Goal: Task Accomplishment & Management: Manage account settings

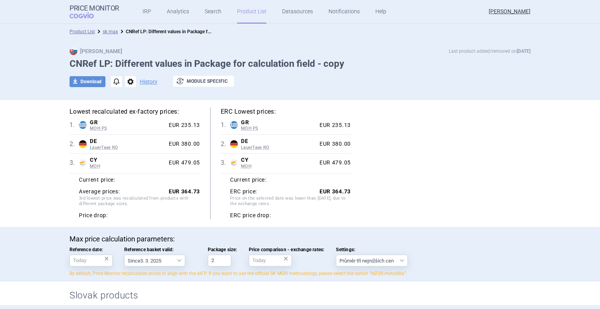
select select "[DATE]"
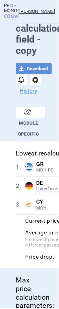
scroll to position [387, 0]
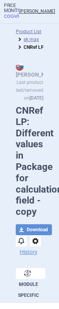
select select "[DATE]"
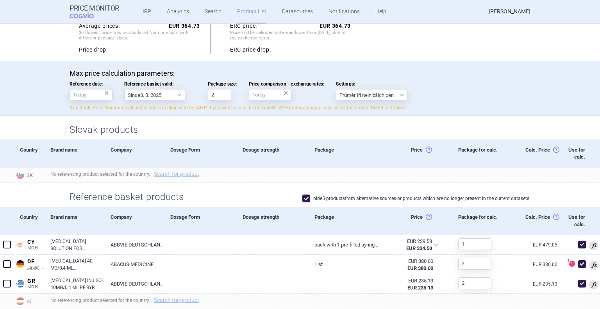
scroll to position [167, 0]
click at [58, 172] on link "Search for product" at bounding box center [176, 172] width 45 height 5
select select "country"
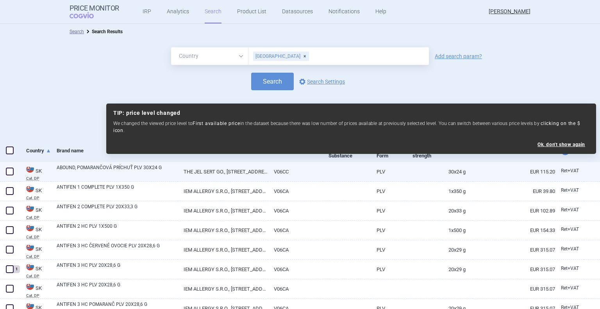
click at [11, 174] on span at bounding box center [10, 172] width 8 height 8
checkbox input "true"
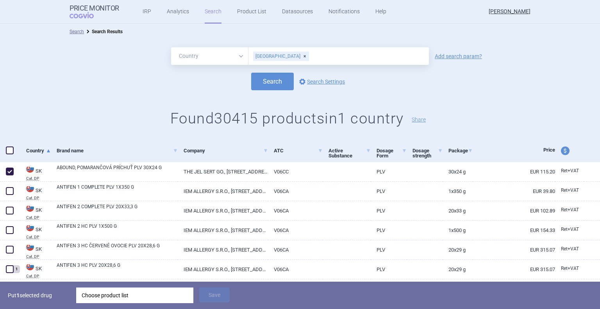
click at [58, 293] on div "Choose product list" at bounding box center [135, 296] width 106 height 16
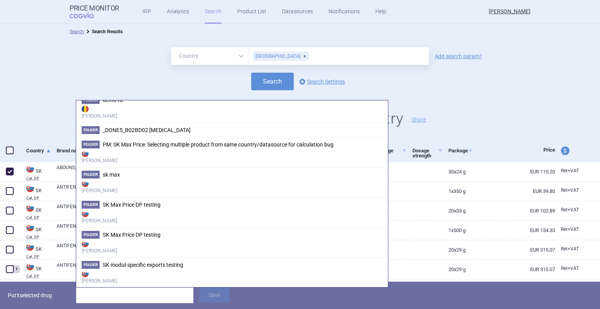
scroll to position [247, 0]
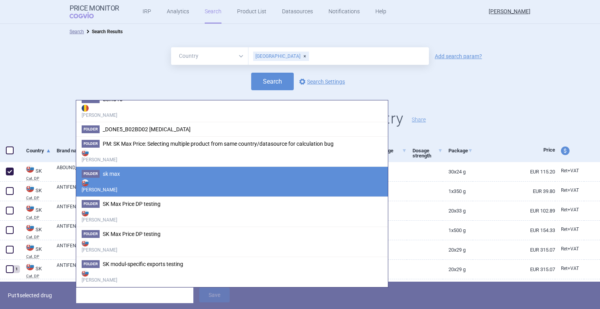
click at [58, 185] on strong "[PERSON_NAME]" at bounding box center [232, 186] width 301 height 16
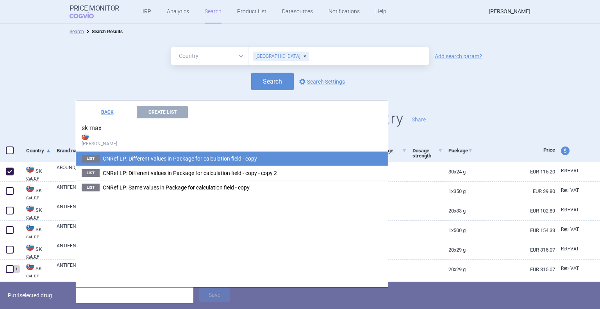
click at [58, 157] on span "CNRef LP: Different values in Package for calculation field - copy" at bounding box center [180, 159] width 154 height 6
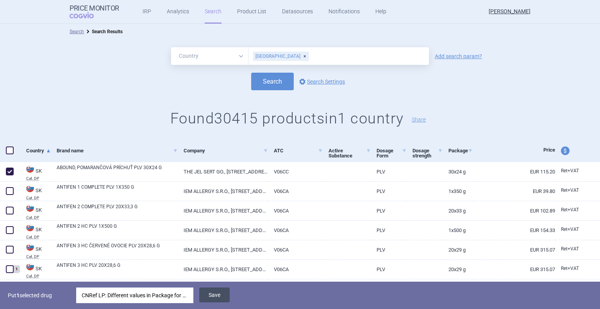
click at [58, 299] on button "Save" at bounding box center [214, 295] width 30 height 15
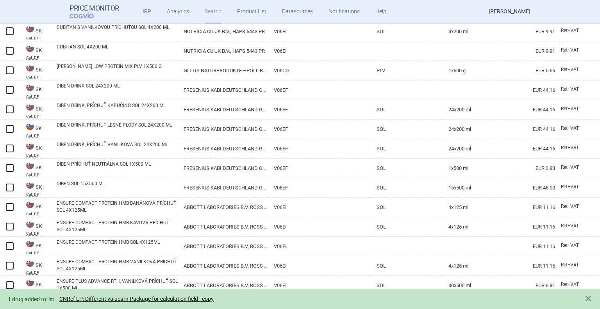
scroll to position [1200, 0]
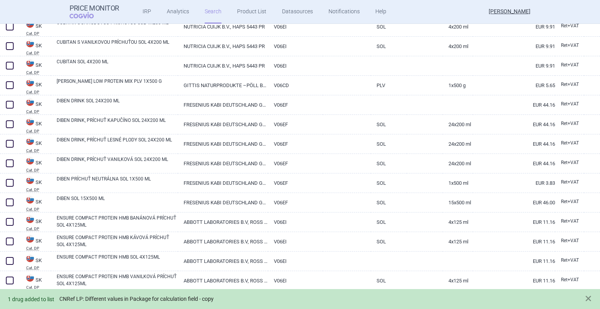
click at [58, 297] on link "CNRef LP: Different values in Package for calculation field - copy" at bounding box center [136, 299] width 154 height 7
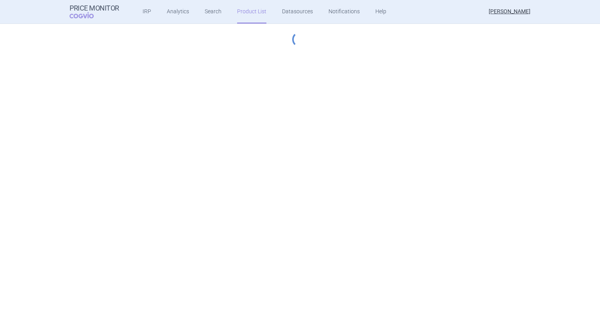
select select "[DATE]"
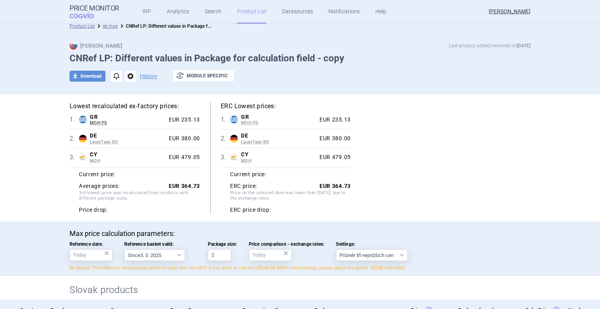
scroll to position [1, 0]
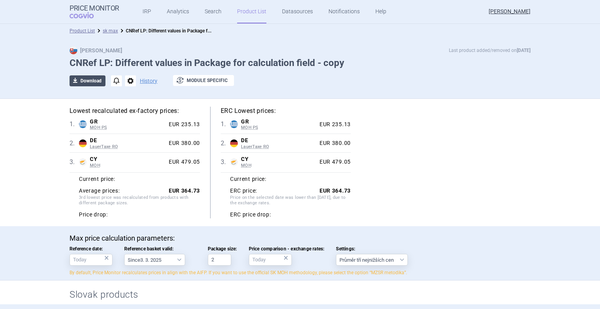
click at [58, 85] on button "download Download" at bounding box center [88, 80] width 36 height 11
select select "EUR"
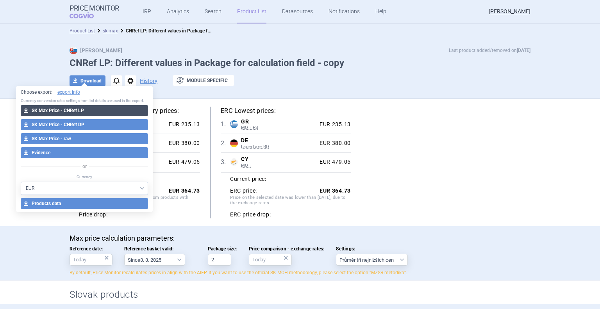
click at [58, 109] on button "download SK Max Price - CNRef LP" at bounding box center [85, 110] width 128 height 11
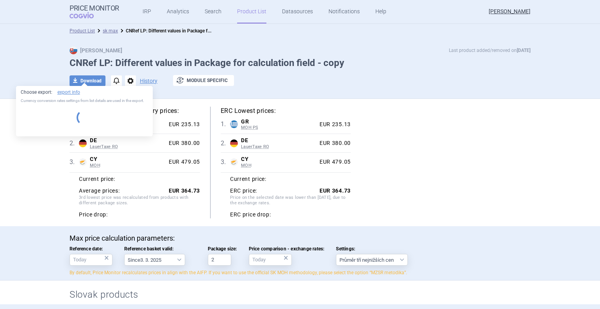
select select "EUR"
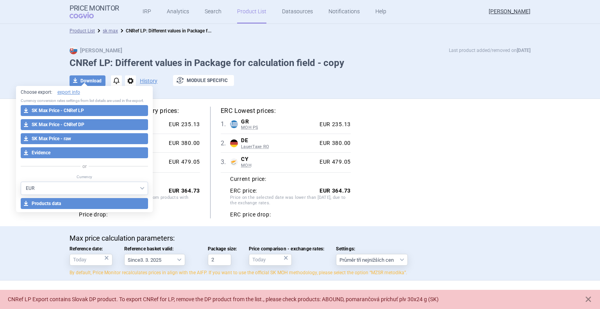
click at [58, 168] on div "Lowest recalculated ex-factory prices: 1 . GR MOH PS Greece MOH PS List of medi…" at bounding box center [300, 163] width 461 height 112
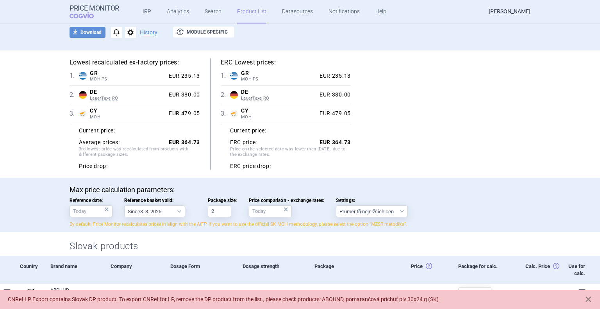
scroll to position [0, 0]
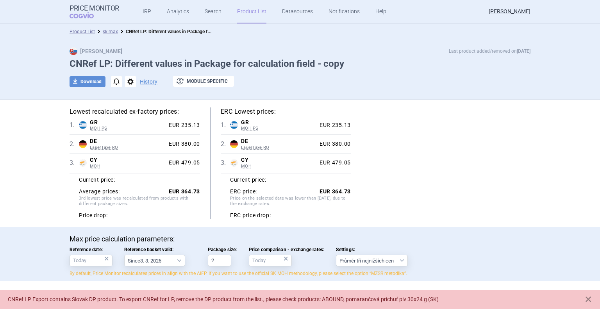
click at [58, 14] on link "Product List" at bounding box center [251, 11] width 29 height 23
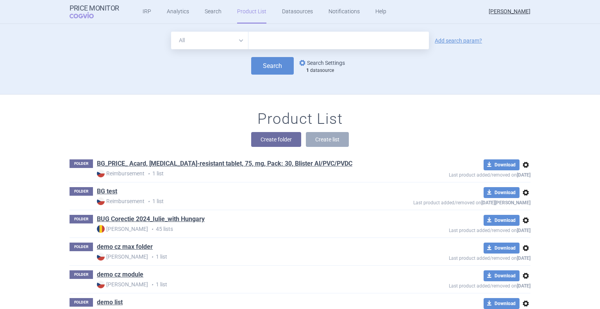
click at [58, 61] on link "options Search Settings" at bounding box center [321, 62] width 47 height 9
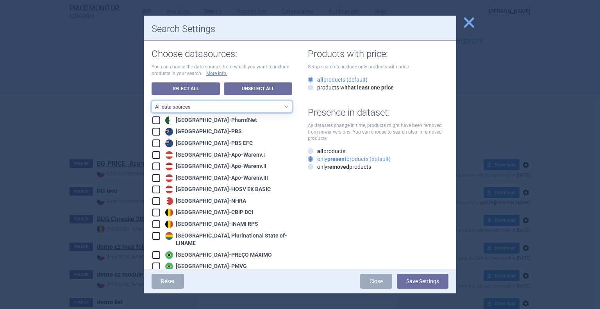
click at [58, 104] on select "All data sources CZ reference sources - Reimbursement SK reference sources - Of…" at bounding box center [222, 107] width 141 height 12
click at [58, 90] on link "Unselect All" at bounding box center [258, 88] width 68 height 13
checkbox input "false"
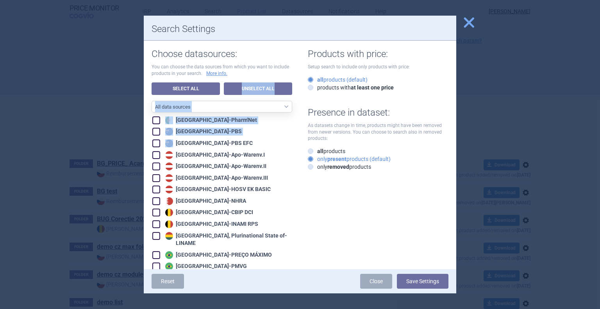
drag, startPoint x: 249, startPoint y: 90, endPoint x: 257, endPoint y: 150, distance: 60.0
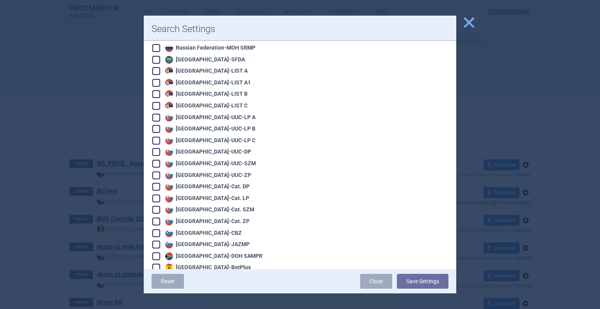
scroll to position [1578, 0]
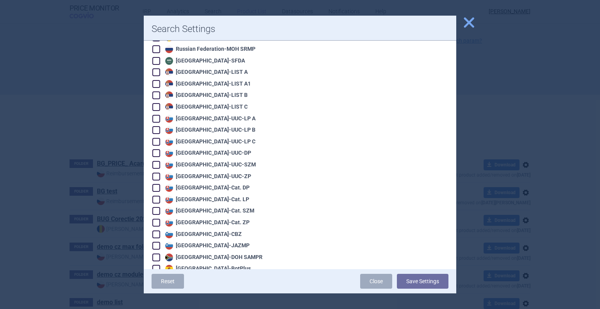
click at [58, 196] on div "Slovakia - Cat. LP" at bounding box center [206, 200] width 86 height 8
click at [58, 196] on span at bounding box center [156, 200] width 8 height 8
checkbox input "false"
click at [58, 126] on span at bounding box center [156, 130] width 8 height 8
checkbox input "true"
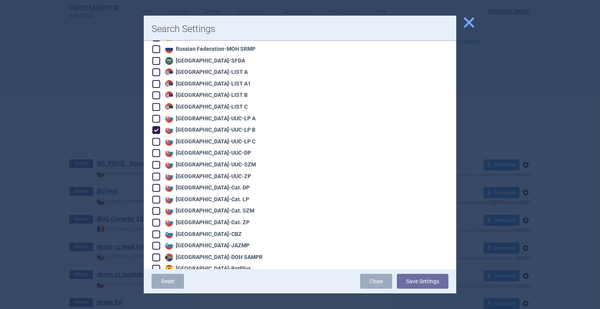
click at [58, 115] on span at bounding box center [156, 119] width 8 height 8
checkbox input "true"
click at [58, 283] on button "Save Settings" at bounding box center [423, 281] width 52 height 15
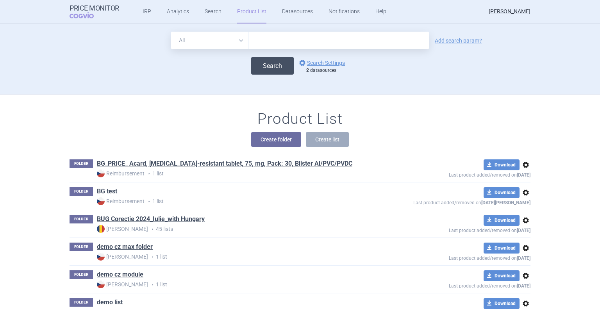
click at [58, 70] on button "Search" at bounding box center [272, 66] width 43 height 18
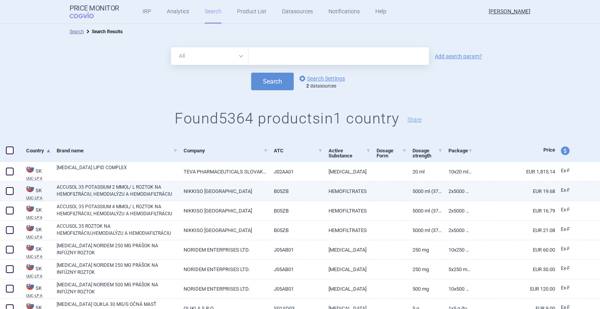
click at [8, 192] on span at bounding box center [10, 191] width 8 height 8
checkbox input "true"
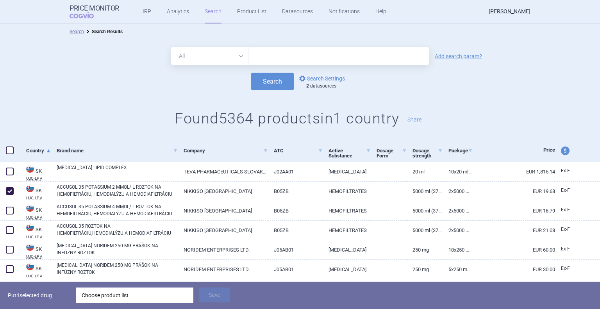
click at [58, 297] on div "Choose product list" at bounding box center [135, 296] width 106 height 16
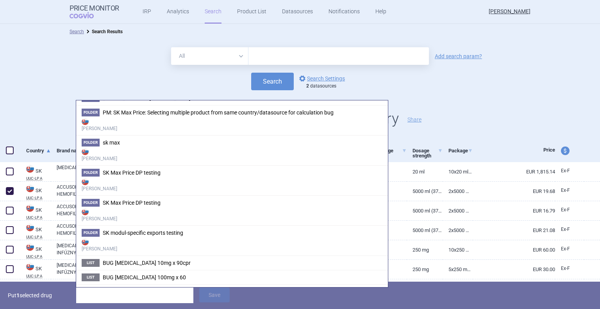
scroll to position [292, 0]
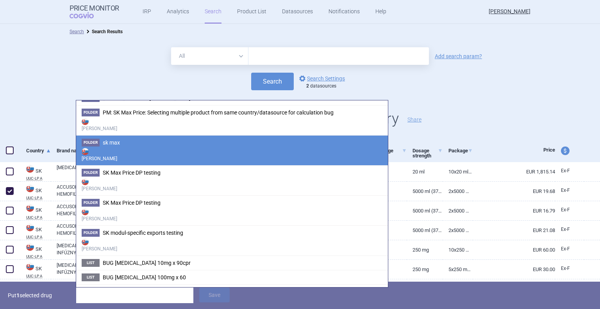
click at [58, 143] on li "Folder sk max Max Price" at bounding box center [232, 150] width 312 height 30
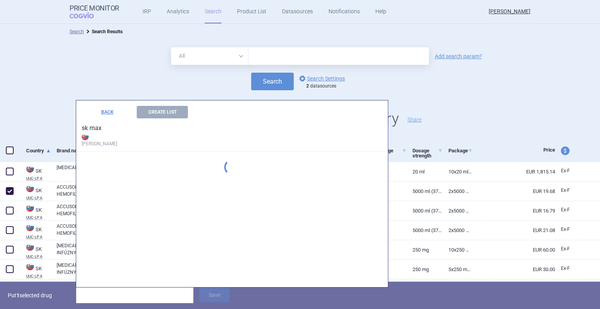
scroll to position [0, 0]
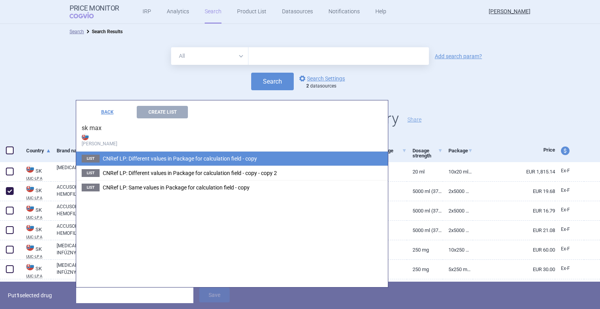
click at [58, 155] on li "List CNRef LP: Different values in Package for calculation field - copy" at bounding box center [232, 159] width 312 height 14
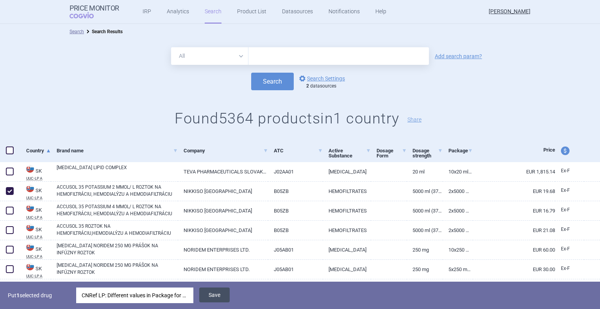
click at [58, 298] on button "Save" at bounding box center [214, 295] width 30 height 15
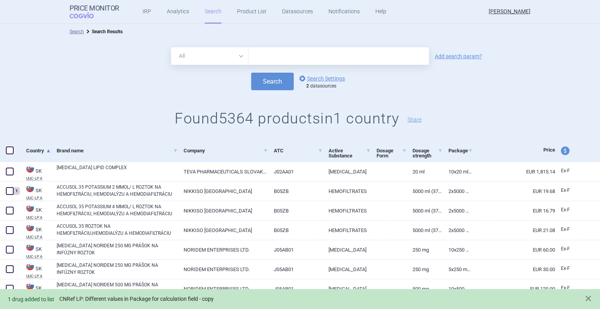
click at [58, 299] on link "CNRef LP: Different values in Package for calculation field - copy" at bounding box center [136, 299] width 154 height 7
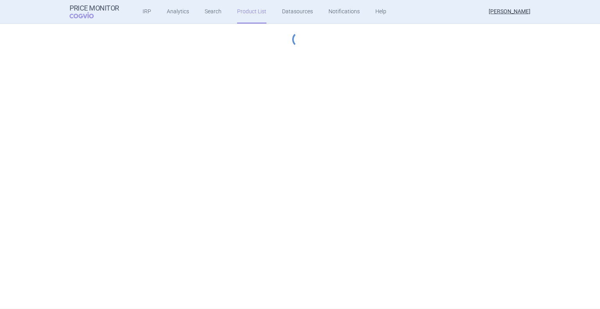
select select "[DATE]"
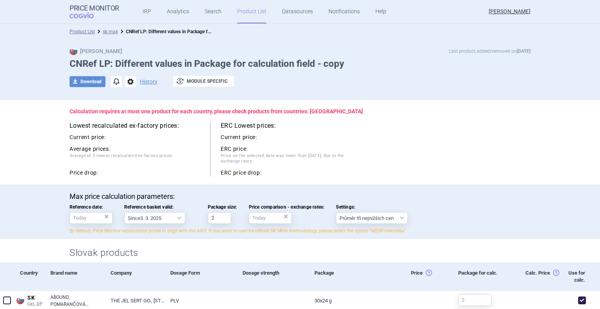
scroll to position [106, 0]
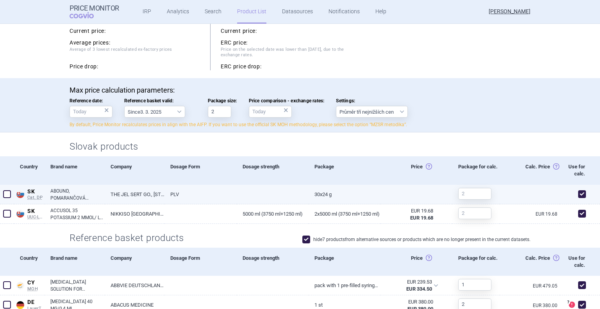
click at [58, 193] on span at bounding box center [582, 194] width 8 height 8
checkbox input "false"
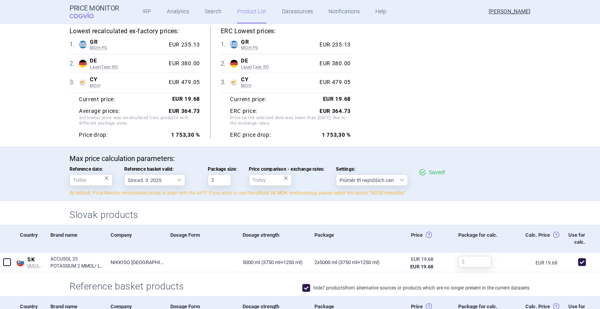
scroll to position [109, 0]
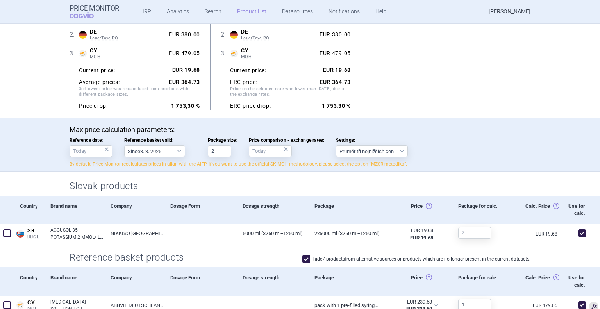
click at [58, 259] on label "hide 7 products from alternative sources or products which are no longer presen…" at bounding box center [417, 259] width 228 height 8
checkbox input "false"
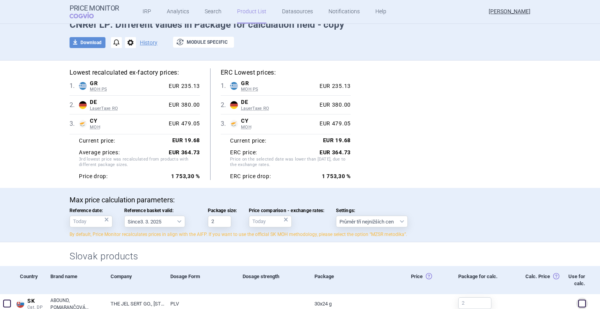
scroll to position [38, 0]
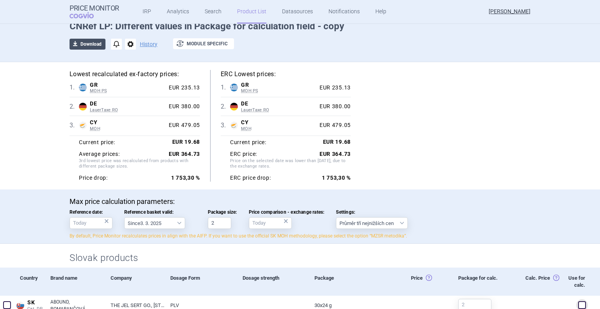
click at [58, 43] on button "download Download" at bounding box center [88, 44] width 36 height 11
select select "EUR"
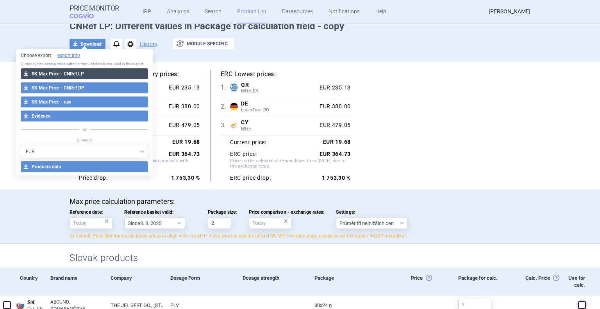
click at [58, 72] on button "download SK Max Price - CNRef LP" at bounding box center [85, 73] width 128 height 11
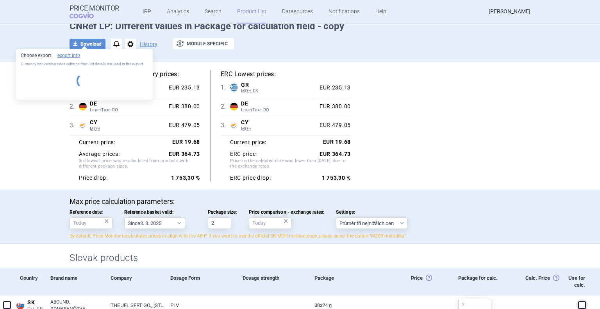
select select "EUR"
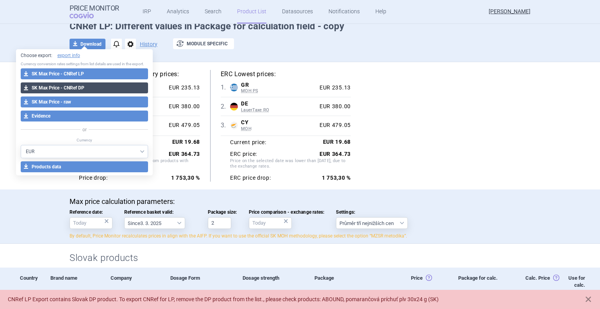
click at [58, 92] on button "download SK Max Price - CNRef DP" at bounding box center [85, 87] width 128 height 11
select select "EUR"
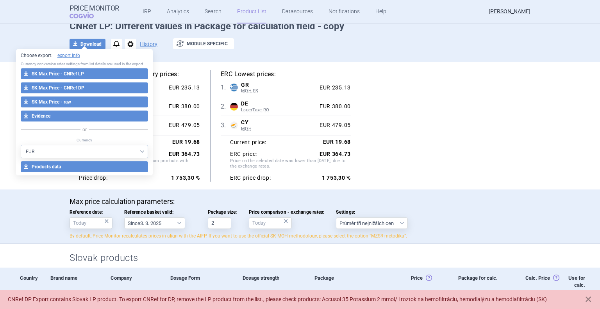
click at [58, 134] on div "Lowest recalculated ex-factory prices: 1 . GR MOH PS Greece MOH PS List of medi…" at bounding box center [300, 126] width 461 height 112
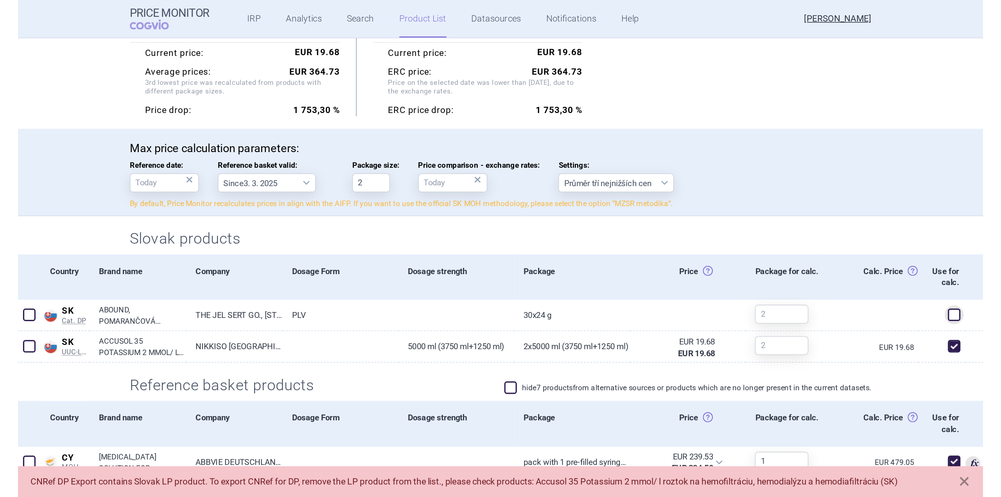
scroll to position [147, 0]
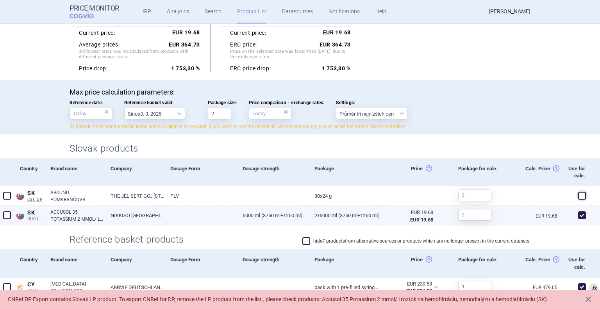
click at [58, 214] on span at bounding box center [582, 215] width 8 height 8
checkbox input "false"
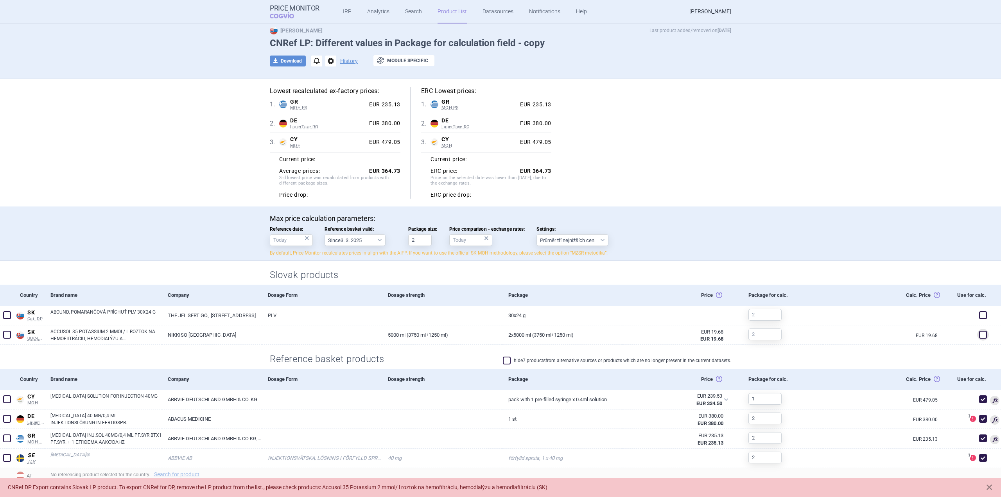
scroll to position [0, 0]
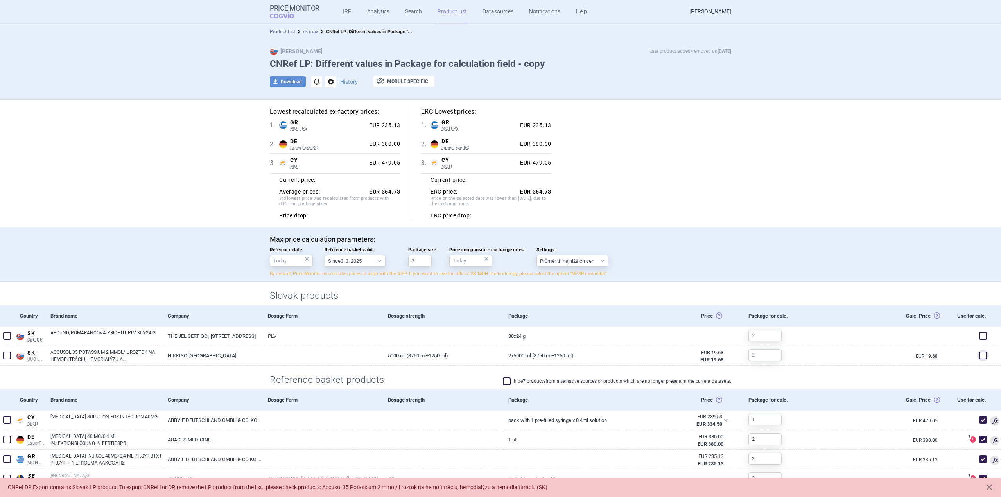
click at [58, 15] on link "Product List" at bounding box center [451, 11] width 29 height 23
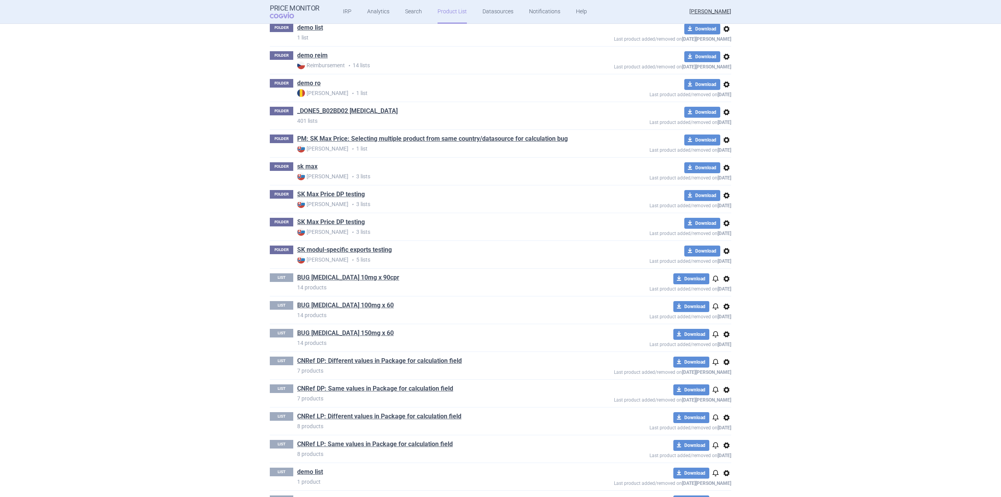
scroll to position [305, 0]
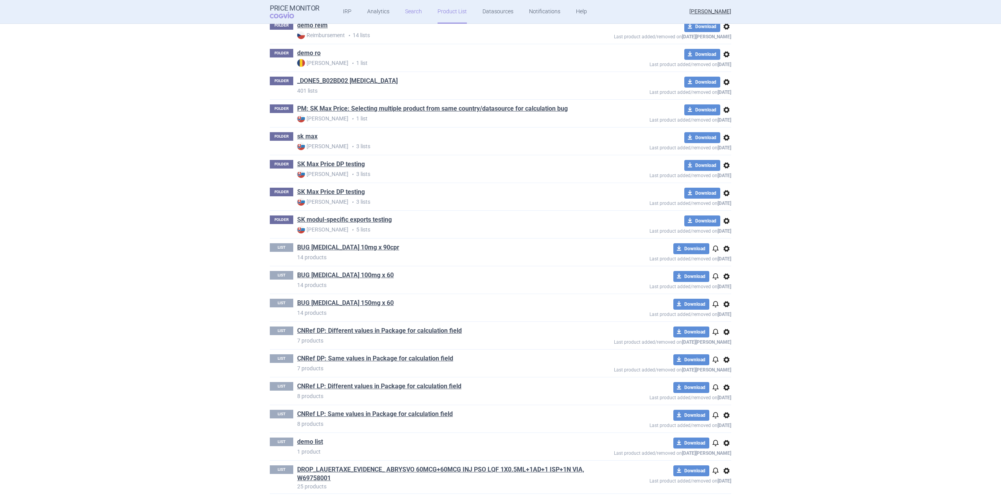
click at [58, 6] on link "Search" at bounding box center [413, 11] width 17 height 23
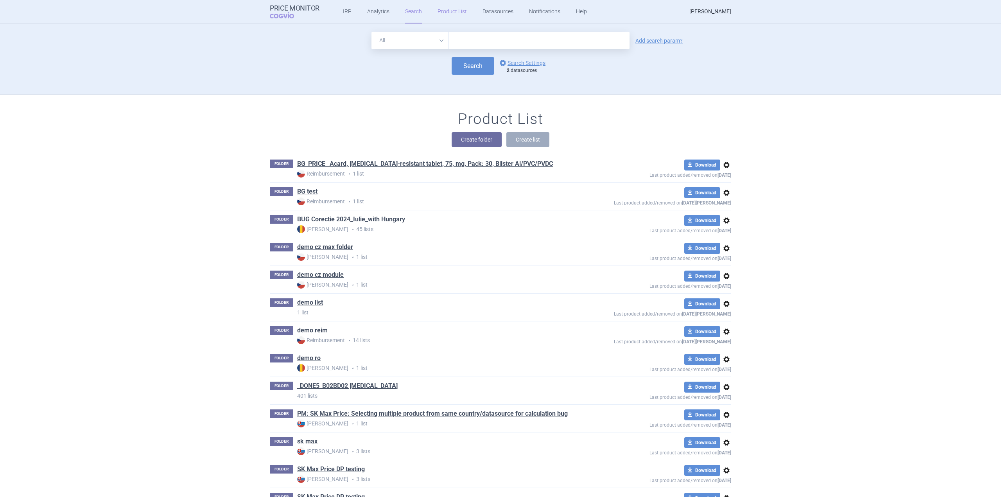
click at [58, 15] on link "Product List" at bounding box center [451, 11] width 29 height 23
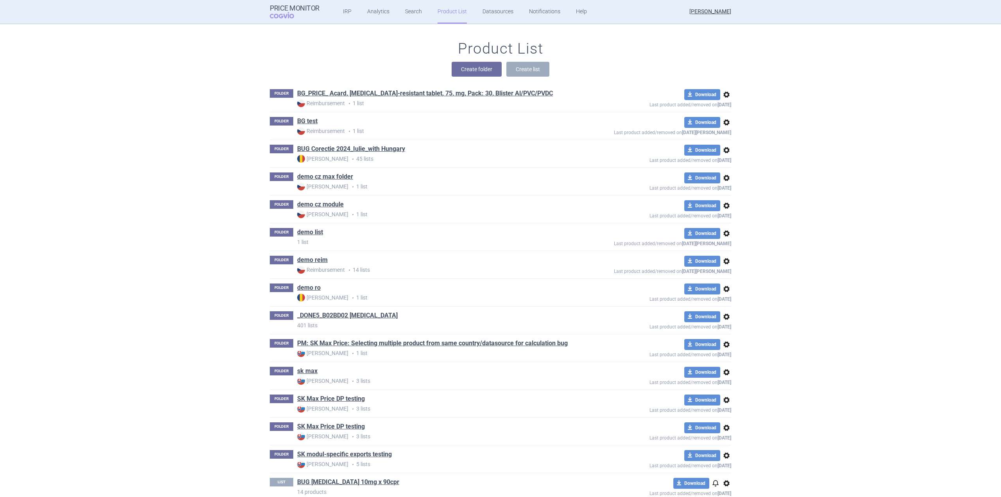
click at [58, 17] on ul "IRP Analytics Search Product List Datasources Notifications Help" at bounding box center [454, 11] width 271 height 23
click at [58, 15] on link "Search" at bounding box center [413, 11] width 17 height 23
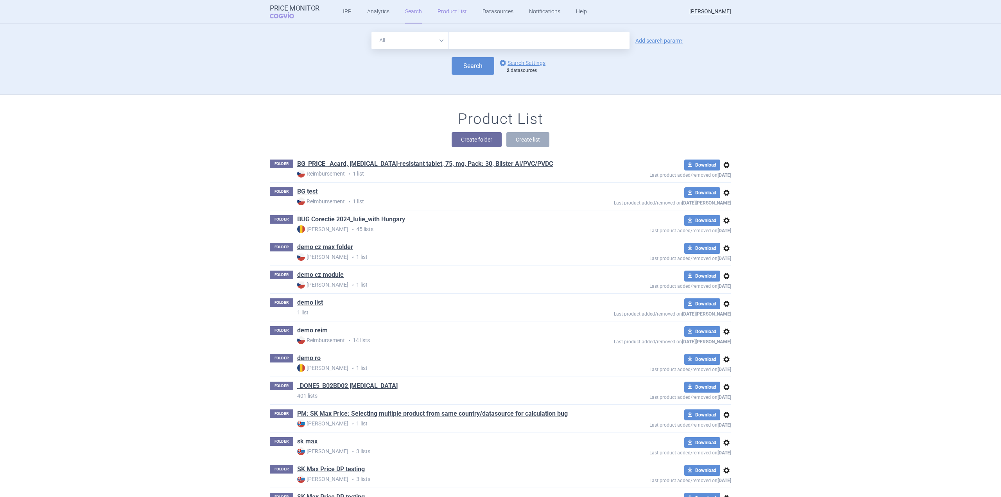
click at [58, 13] on link "Product List" at bounding box center [451, 11] width 29 height 23
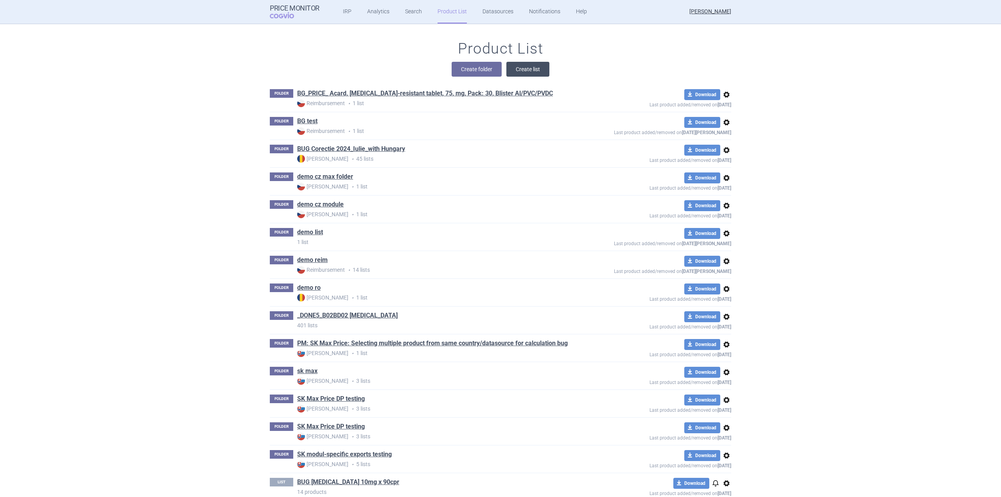
click at [58, 67] on button "Create list" at bounding box center [527, 69] width 43 height 15
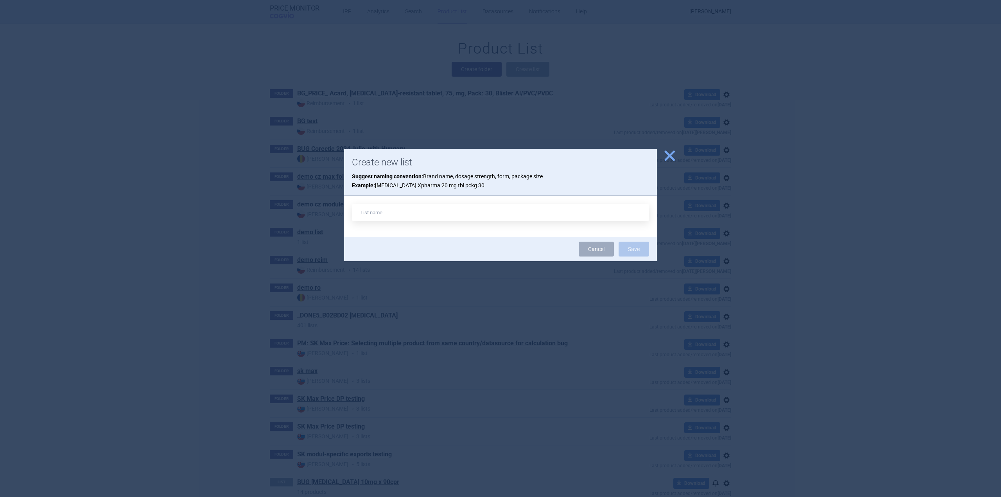
click at [58, 155] on span "close" at bounding box center [670, 156] width 14 height 14
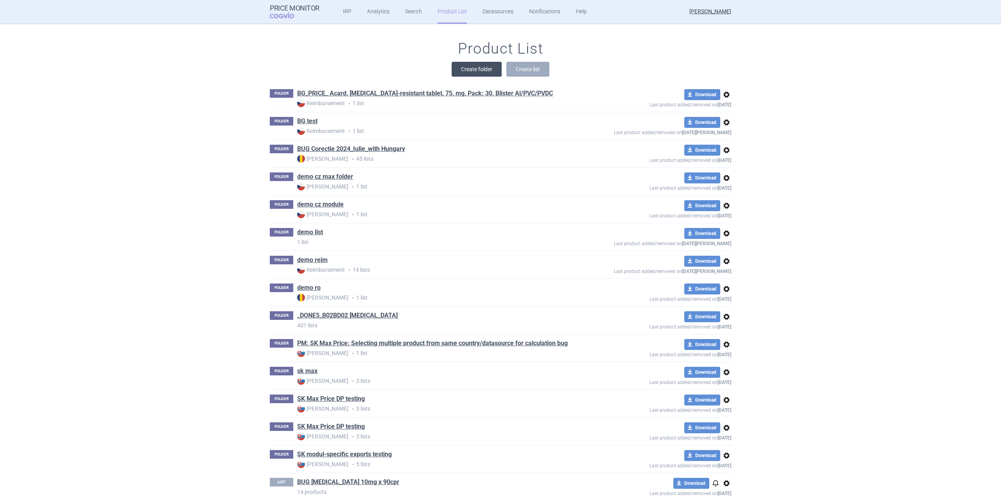
click at [58, 64] on button "Create folder" at bounding box center [476, 69] width 50 height 15
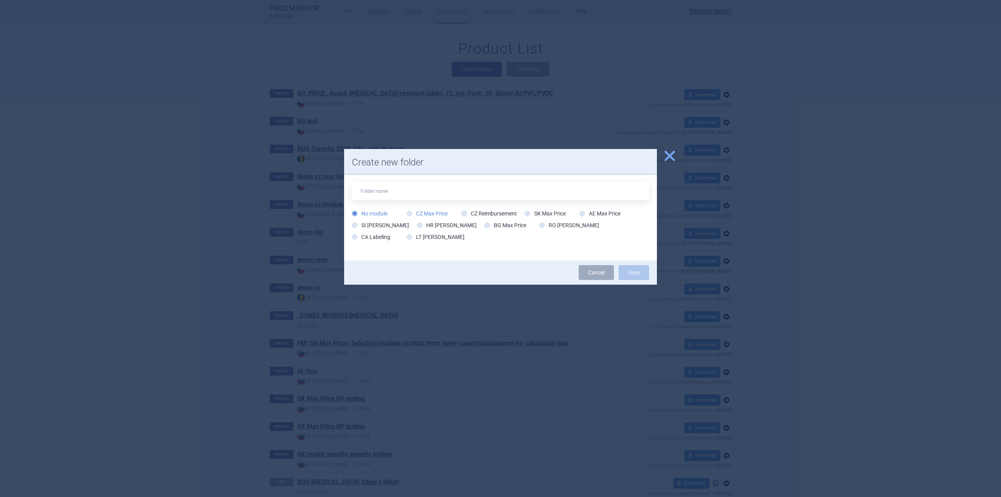
click at [58, 215] on label "CZ Max Price" at bounding box center [427, 214] width 41 height 8
click at [58, 215] on input "CZ Max Price" at bounding box center [411, 214] width 8 height 8
radio input "true"
click at [58, 213] on label "CZ Reimbursement" at bounding box center [489, 214] width 56 height 8
click at [58, 213] on input "CZ Reimbursement" at bounding box center [466, 214] width 8 height 8
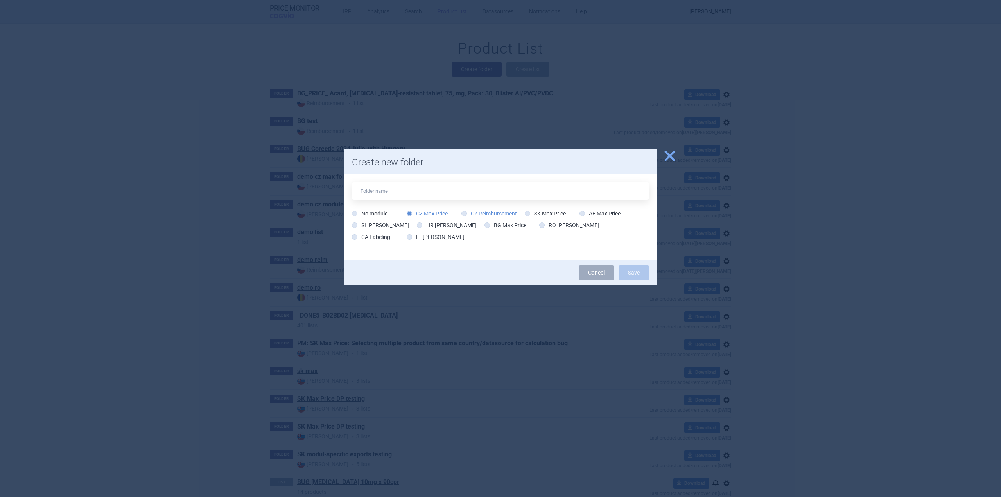
radio input "true"
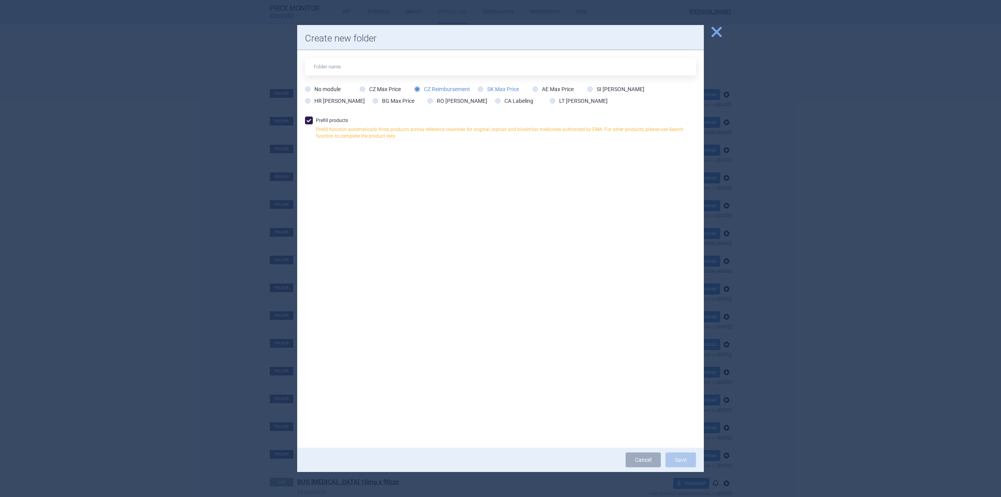
click at [58, 89] on label "SK Max Price" at bounding box center [498, 89] width 41 height 8
click at [58, 89] on input "SK Max Price" at bounding box center [482, 90] width 8 height 8
radio input "true"
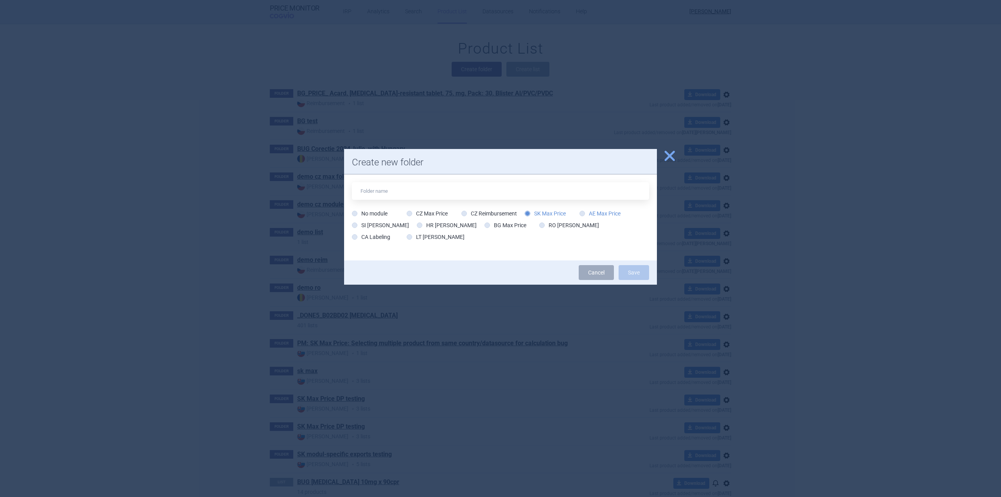
click at [58, 216] on label "AE Max Price" at bounding box center [599, 214] width 41 height 8
click at [58, 216] on input "AE Max Price" at bounding box center [584, 214] width 8 height 8
radio input "true"
click at [58, 156] on span "close" at bounding box center [670, 156] width 14 height 14
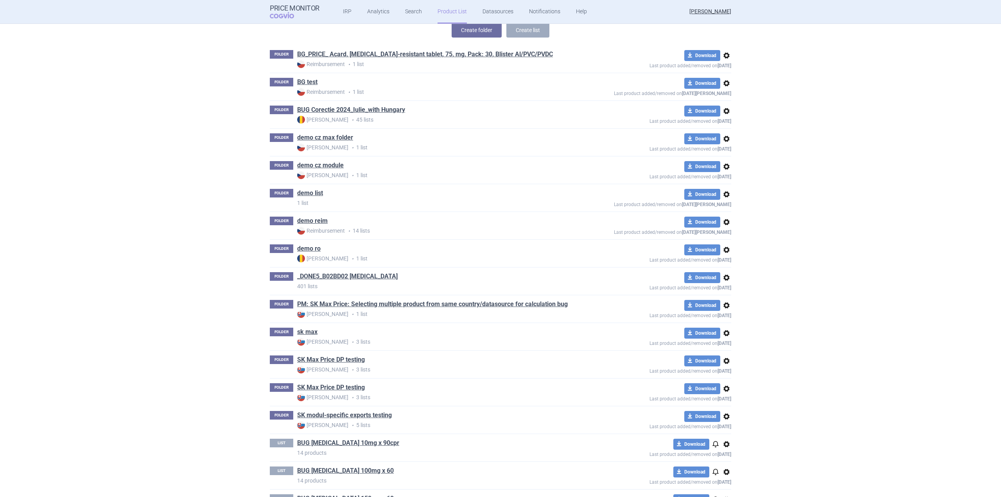
scroll to position [266, 0]
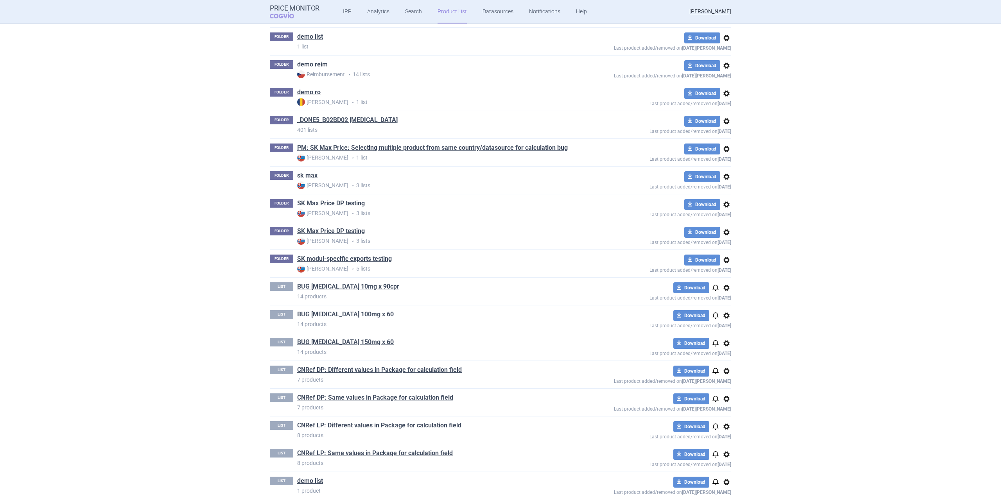
click at [58, 172] on link "sk max" at bounding box center [307, 175] width 20 height 9
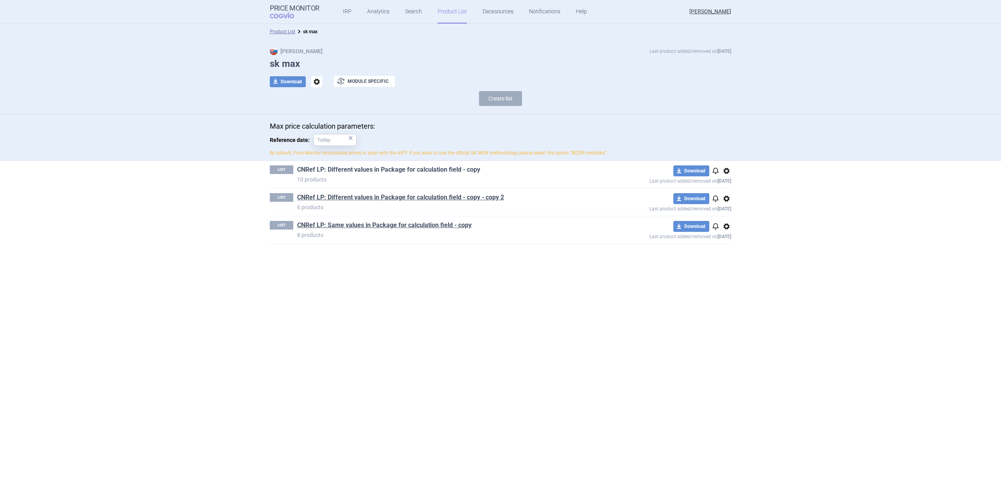
click at [58, 172] on link "CNRef LP: Different values in Package for calculation field - copy" at bounding box center [388, 169] width 183 height 9
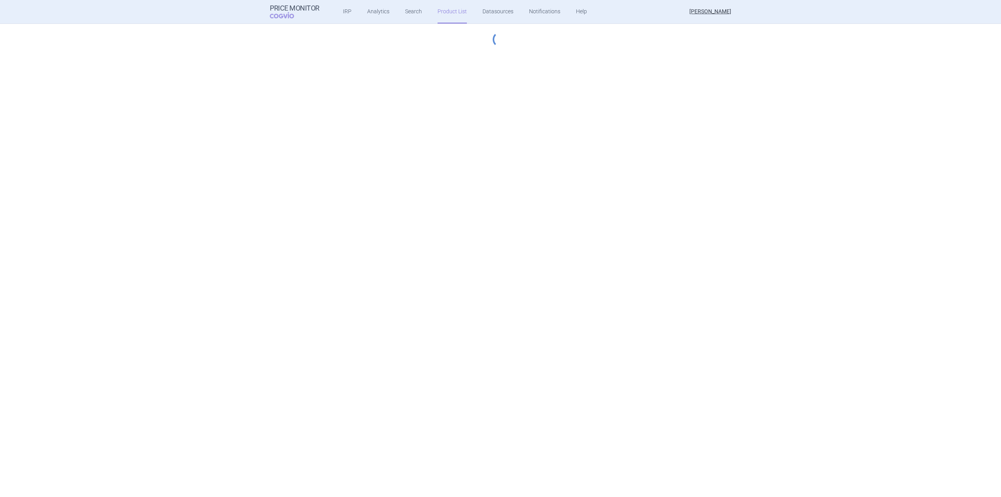
select select "[DATE]"
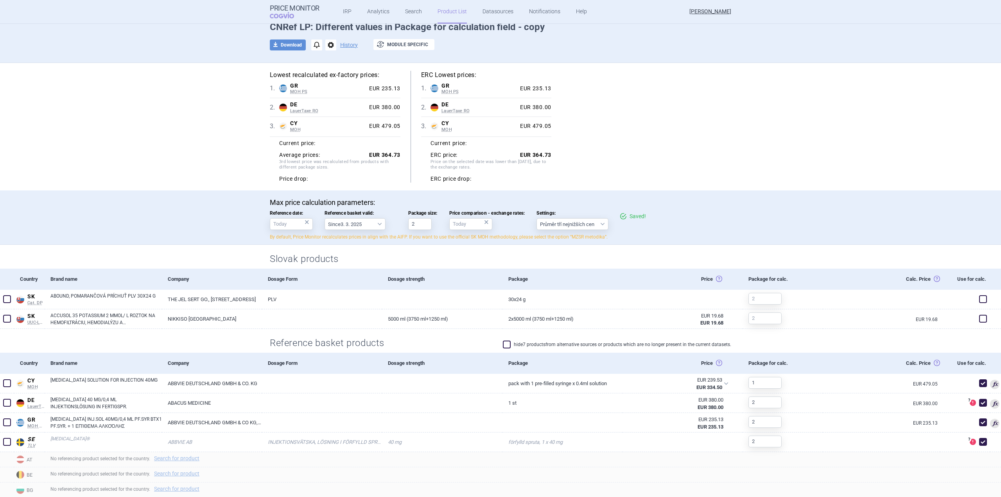
scroll to position [117, 0]
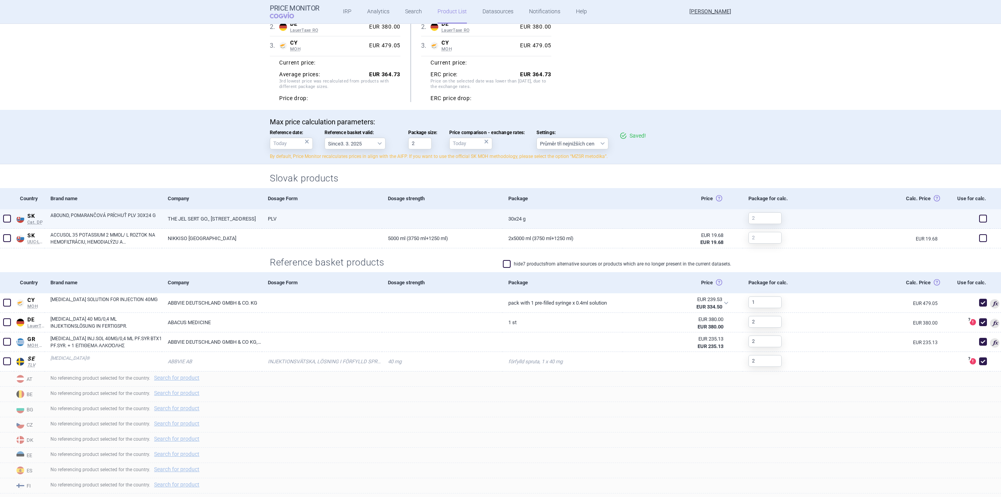
click at [7, 217] on span at bounding box center [7, 219] width 8 height 8
checkbox input "true"
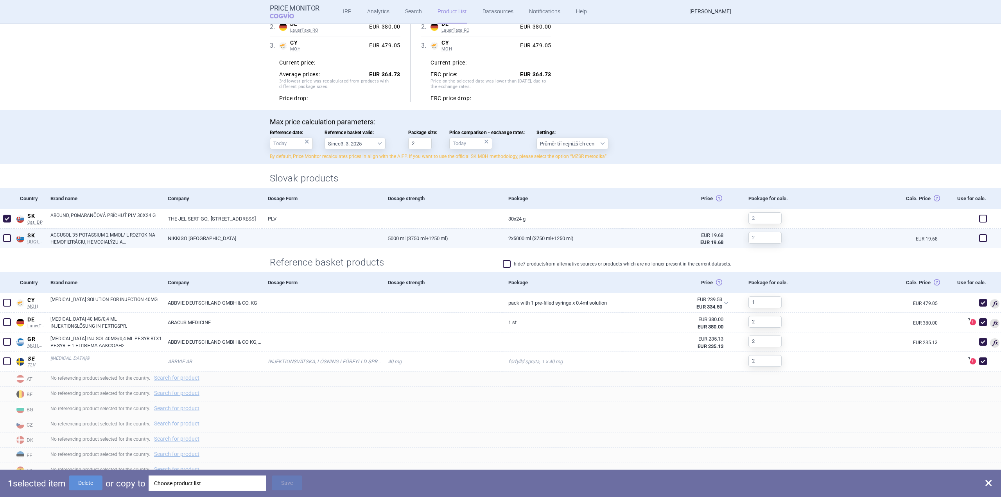
click at [13, 237] on div at bounding box center [7, 239] width 14 height 20
click at [9, 238] on span at bounding box center [7, 238] width 8 height 8
checkbox input "true"
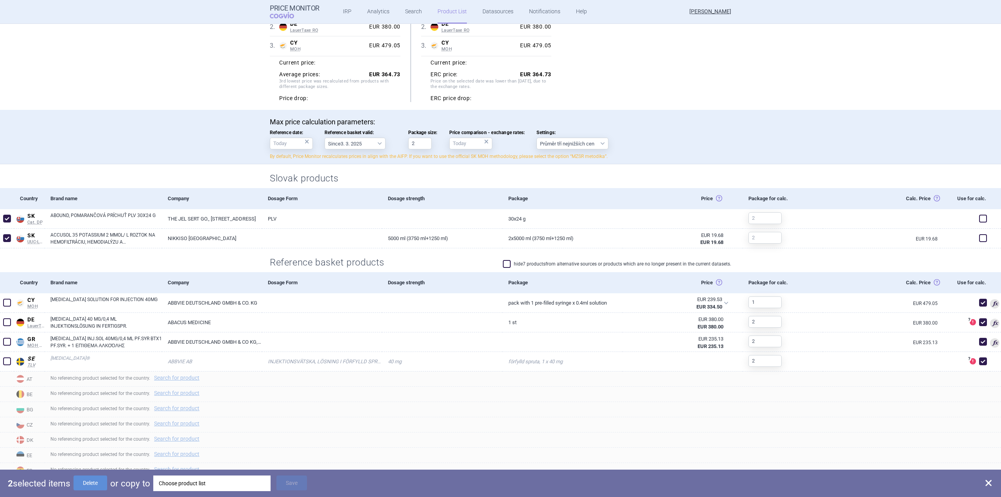
click at [58, 309] on div "2 selected items Delete or copy to Choose product list Save" at bounding box center [500, 482] width 1001 height 27
click at [58, 309] on button "Delete" at bounding box center [90, 482] width 34 height 15
checkbox input "false"
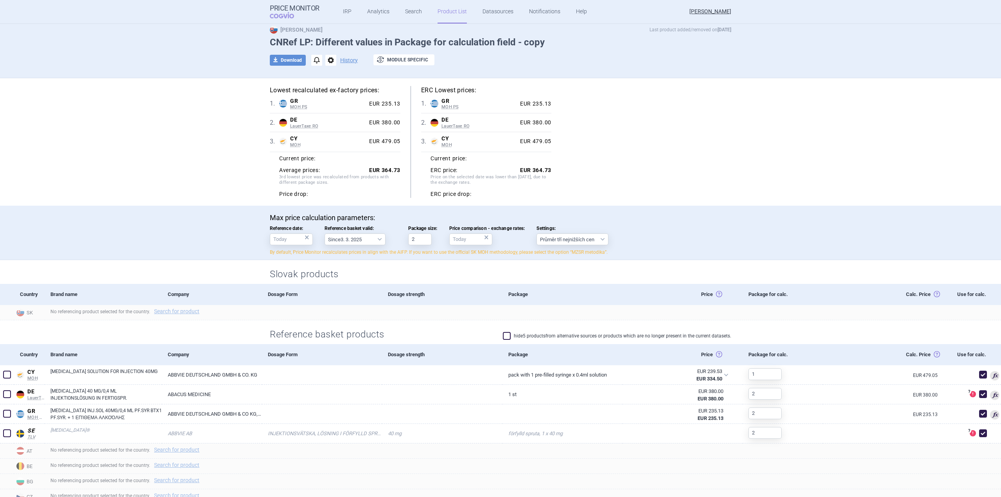
scroll to position [0, 0]
